Goal: Navigation & Orientation: Understand site structure

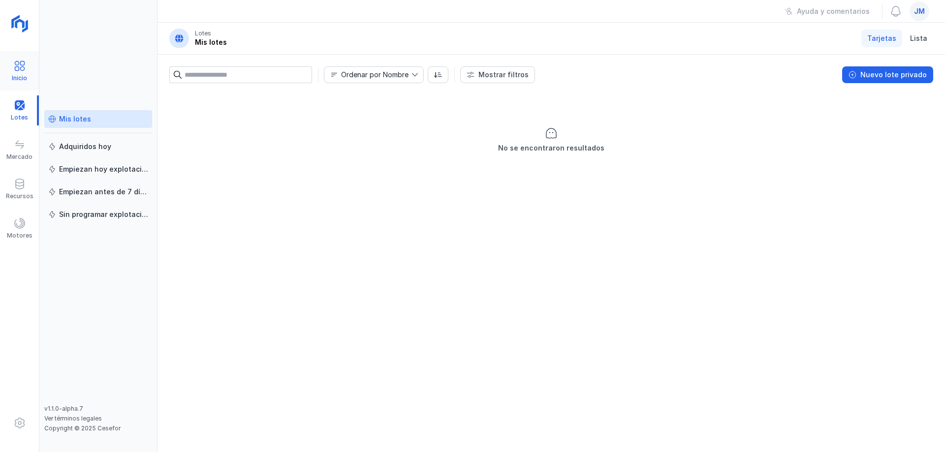
click at [20, 68] on span at bounding box center [20, 66] width 12 height 12
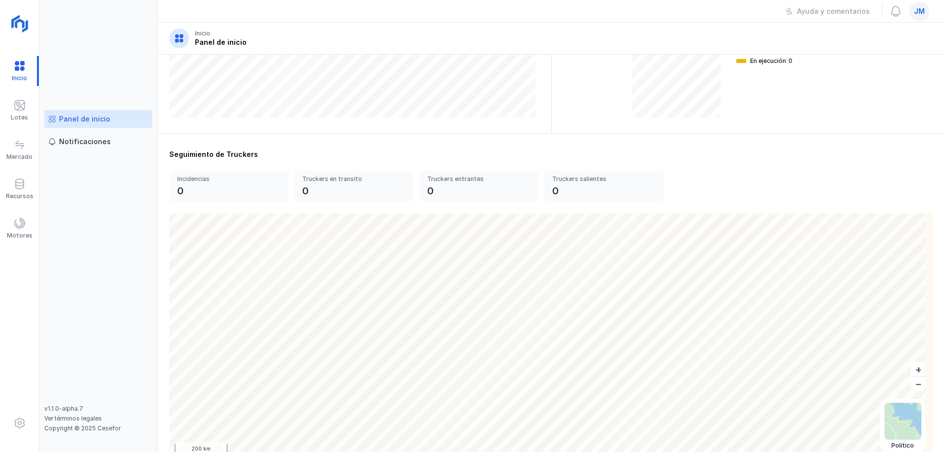
scroll to position [269, 0]
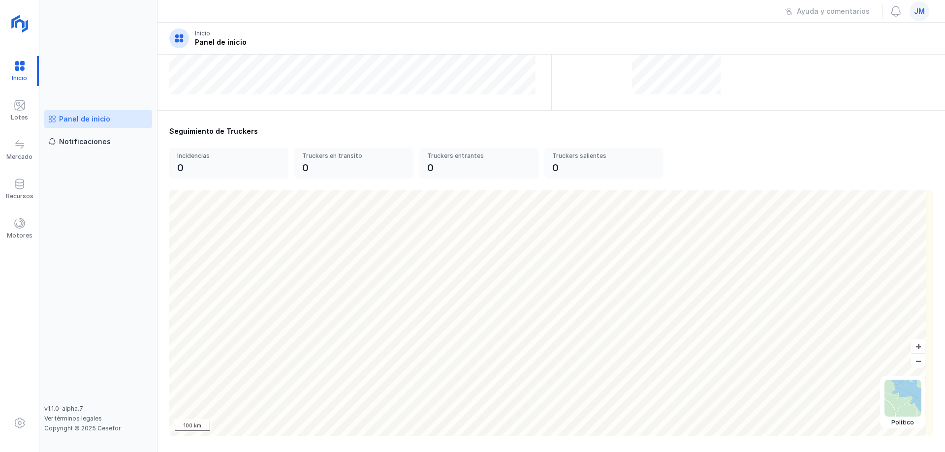
click at [675, 133] on div "Seguimiento de Truckers" at bounding box center [551, 131] width 764 height 10
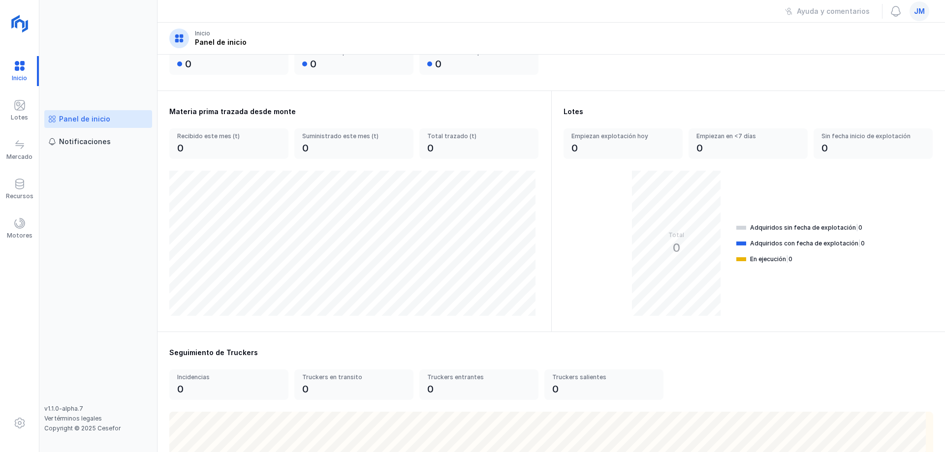
scroll to position [0, 0]
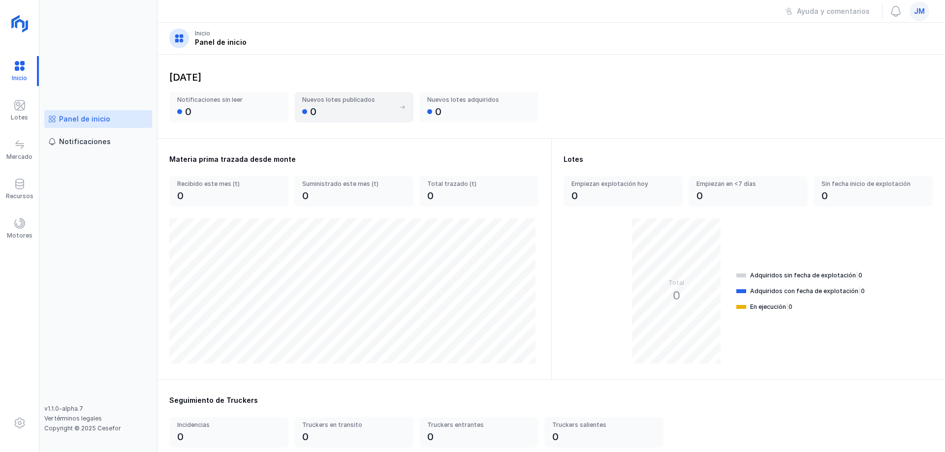
click at [351, 112] on div "0" at bounding box center [348, 112] width 93 height 14
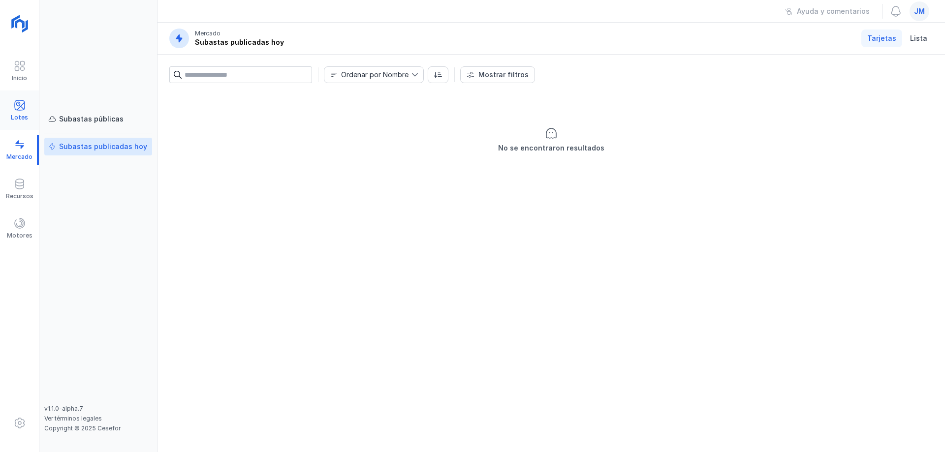
click at [21, 104] on span at bounding box center [20, 105] width 12 height 12
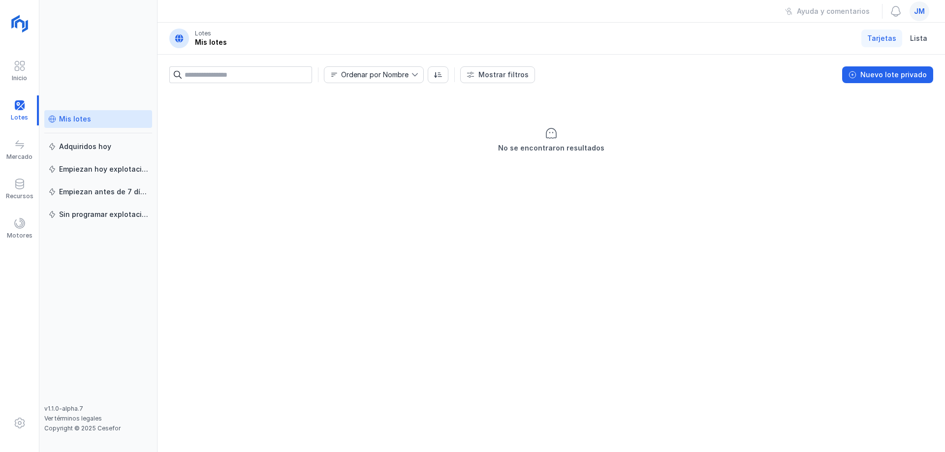
click at [74, 121] on div "Mis lotes" at bounding box center [75, 119] width 32 height 10
click at [16, 150] on span at bounding box center [20, 145] width 12 height 12
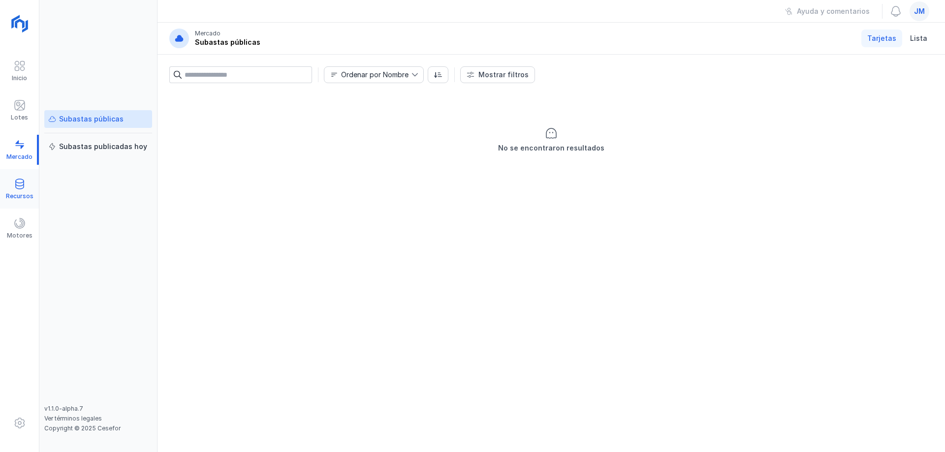
click at [15, 182] on span at bounding box center [20, 184] width 12 height 12
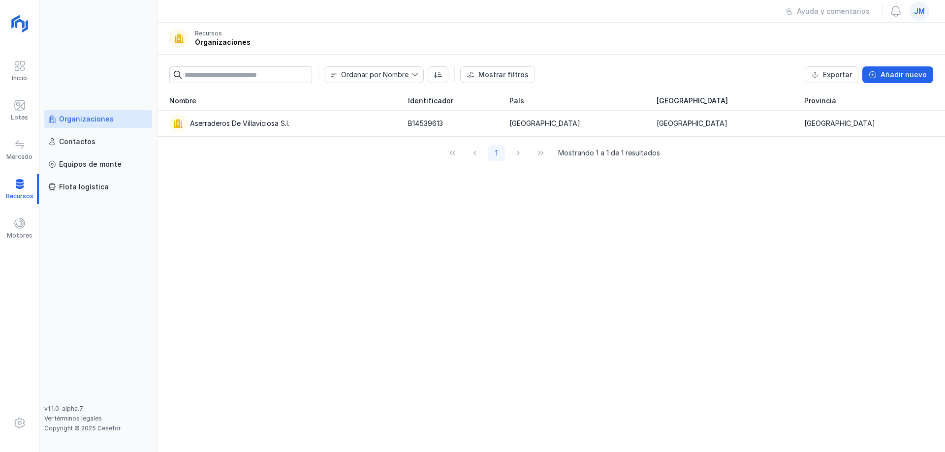
click at [106, 123] on div "Organizaciones" at bounding box center [86, 119] width 55 height 10
click at [87, 143] on div "Contactos" at bounding box center [77, 142] width 36 height 10
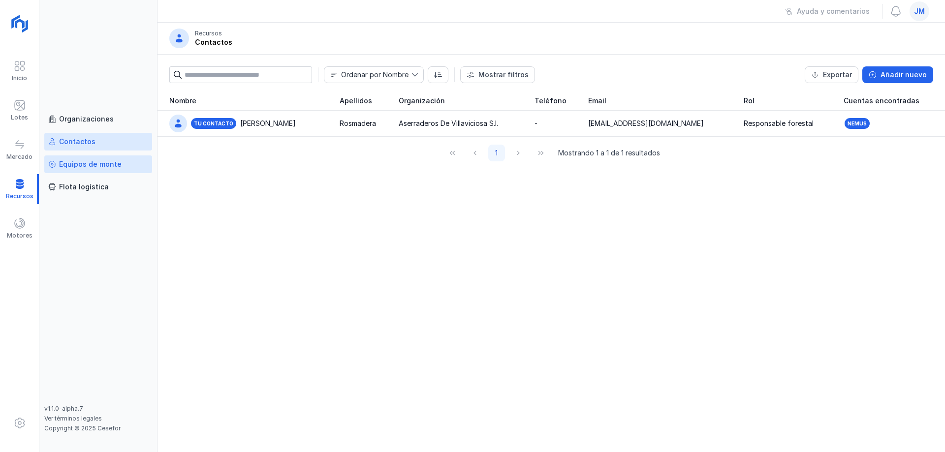
click at [82, 167] on div "Equipos de monte" at bounding box center [90, 164] width 63 height 10
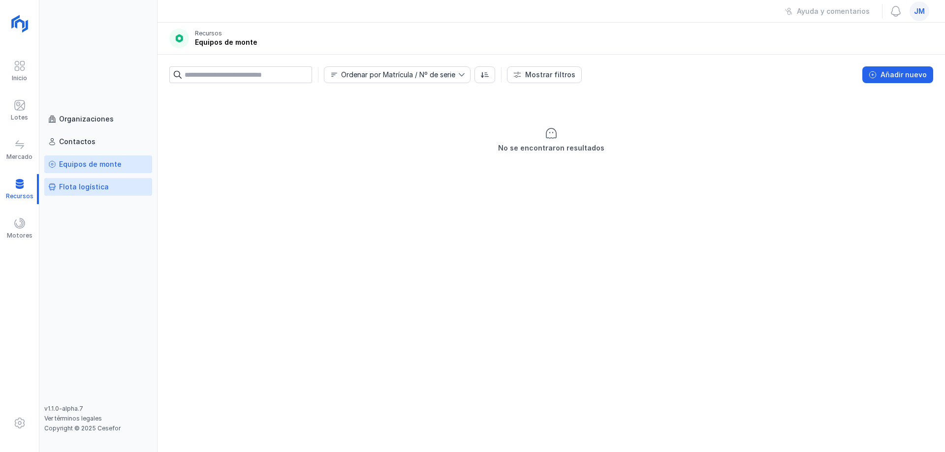
click at [75, 189] on div "Flota logística" at bounding box center [84, 187] width 50 height 10
click at [21, 233] on div "Motores" at bounding box center [20, 236] width 26 height 8
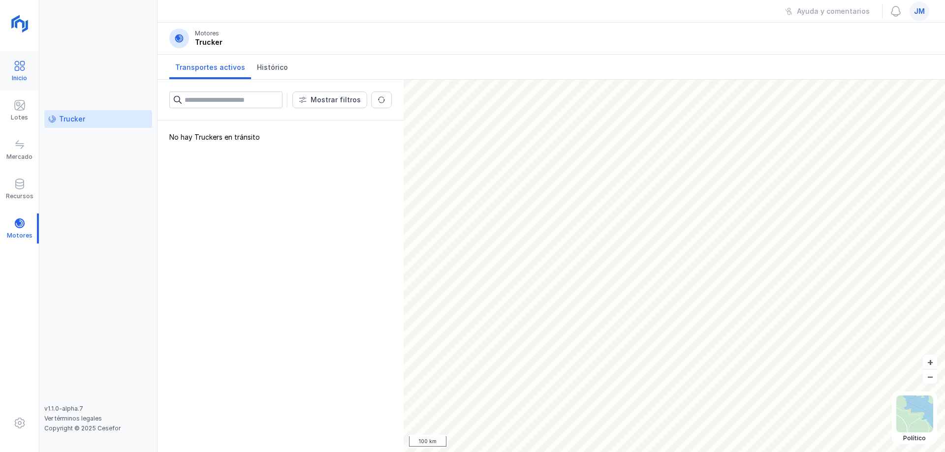
click at [20, 68] on span at bounding box center [20, 66] width 12 height 12
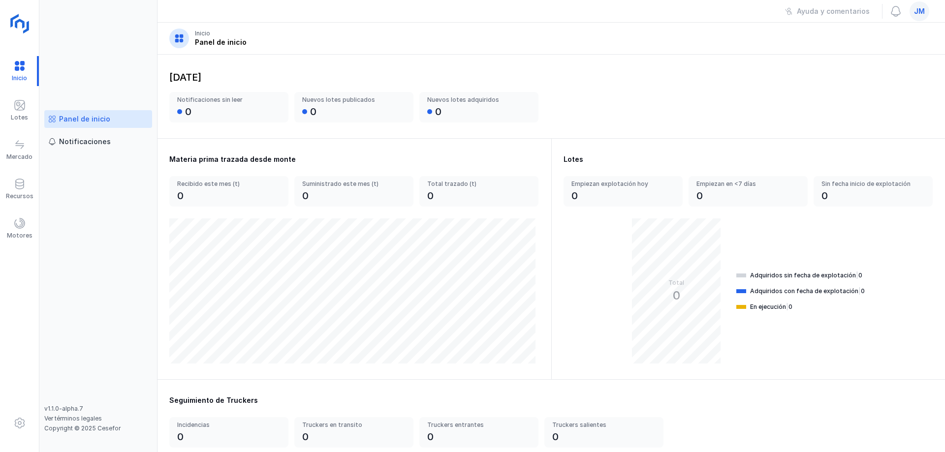
click at [21, 18] on img at bounding box center [20, 24] width 25 height 25
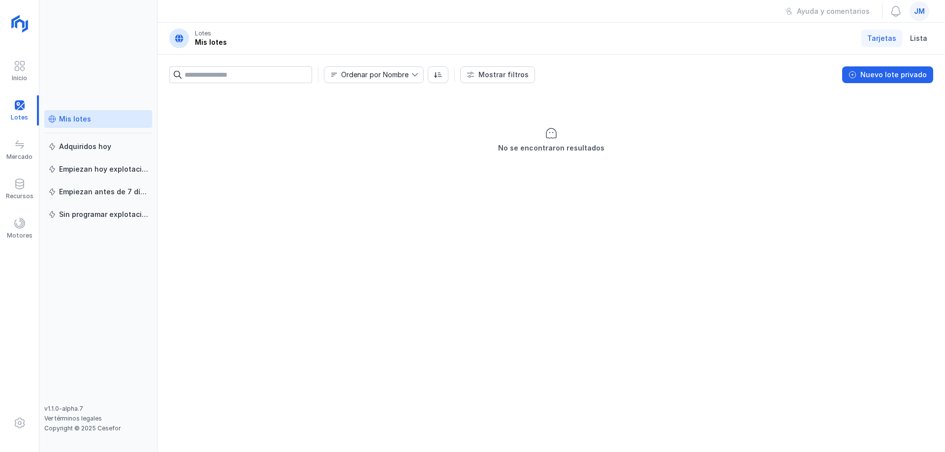
click at [885, 41] on span "Tarjetas" at bounding box center [881, 38] width 29 height 10
click at [925, 42] on span "Lista" at bounding box center [918, 38] width 17 height 10
click at [873, 41] on span "Tarjetas" at bounding box center [881, 38] width 29 height 10
click at [830, 9] on div "Ayuda y comentarios" at bounding box center [833, 11] width 73 height 10
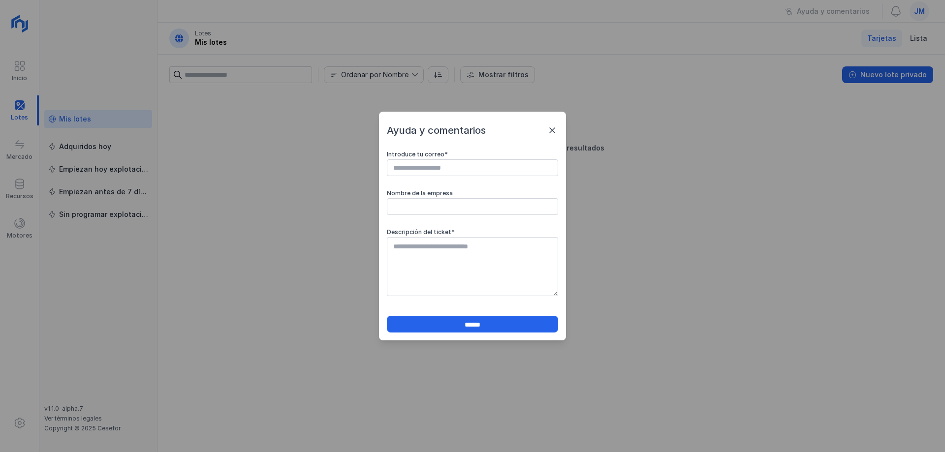
click at [552, 126] on span at bounding box center [552, 131] width 12 height 12
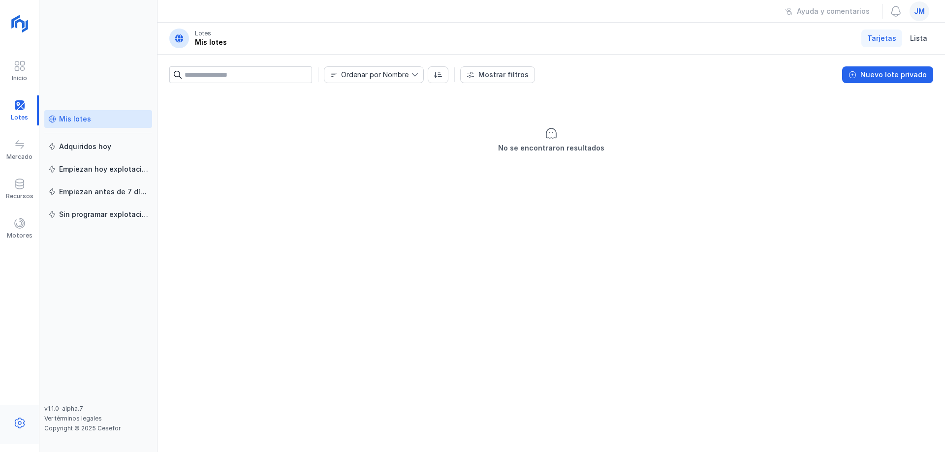
click at [25, 424] on span at bounding box center [20, 423] width 12 height 12
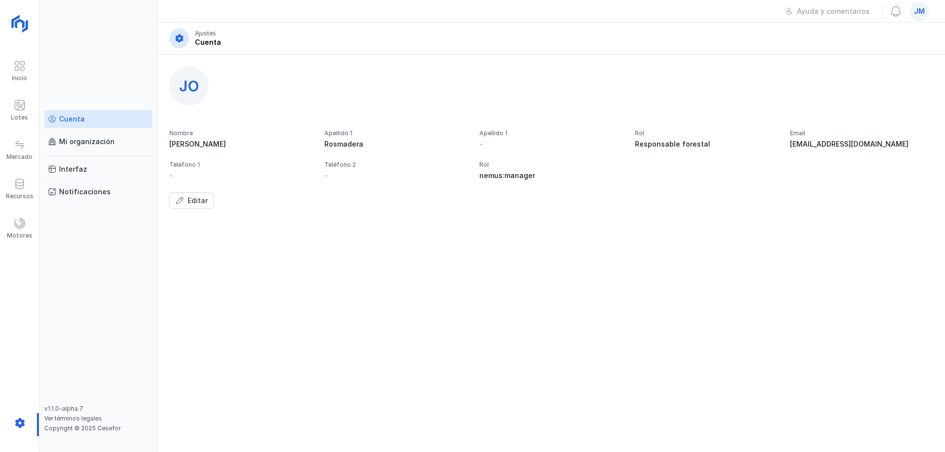
click at [181, 36] on span at bounding box center [179, 38] width 10 height 10
click at [25, 69] on span at bounding box center [20, 66] width 12 height 12
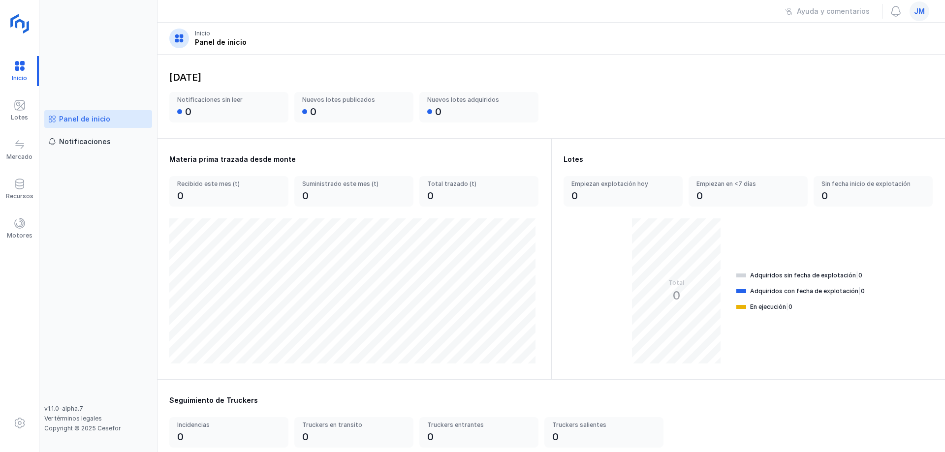
click at [23, 29] on img at bounding box center [20, 24] width 25 height 25
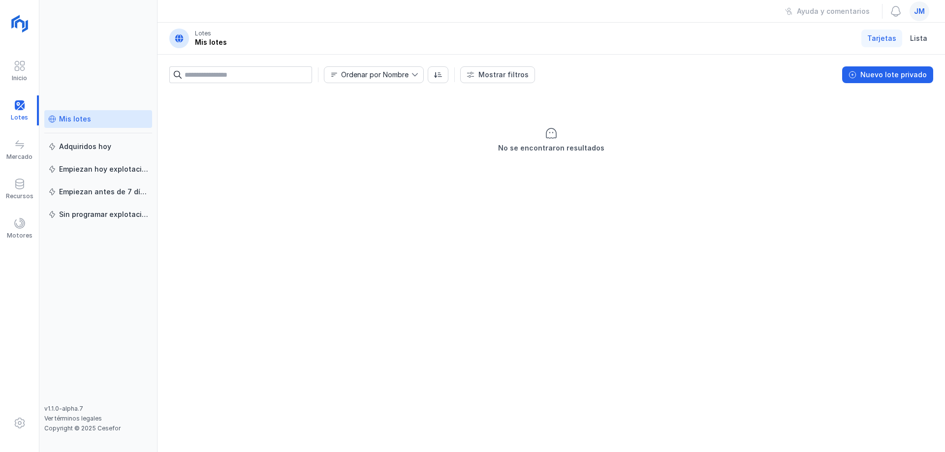
click at [923, 13] on span "jm" at bounding box center [919, 11] width 11 height 10
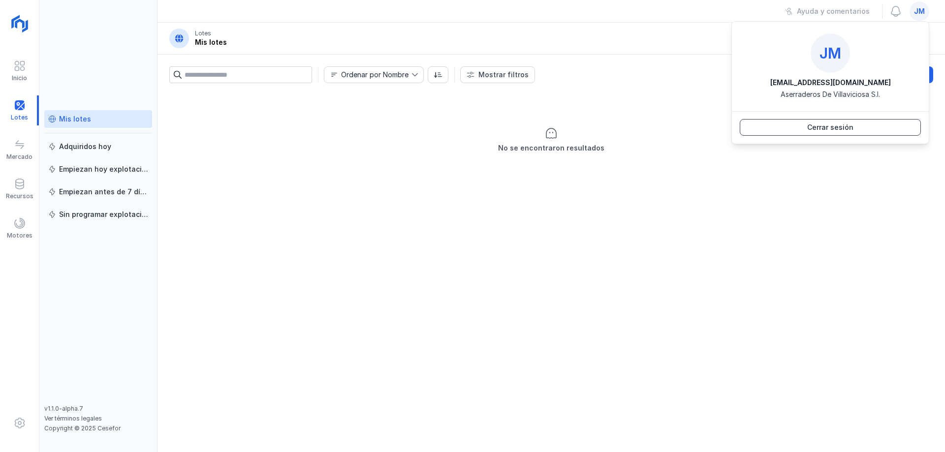
click at [836, 127] on div "Cerrar sesión" at bounding box center [830, 128] width 46 height 10
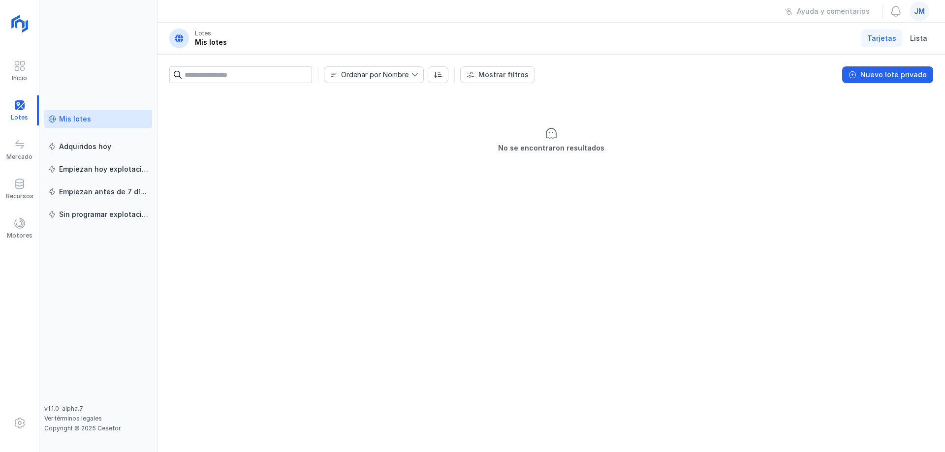
click at [728, 192] on div "No se encontraron resultados" at bounding box center [550, 271] width 787 height 361
